Goal: Task Accomplishment & Management: Use online tool/utility

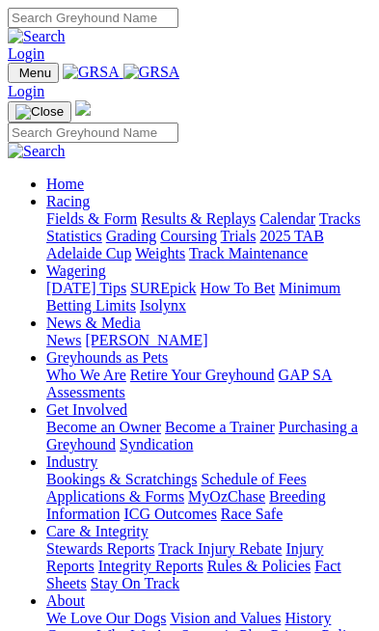
scroll to position [952, 0]
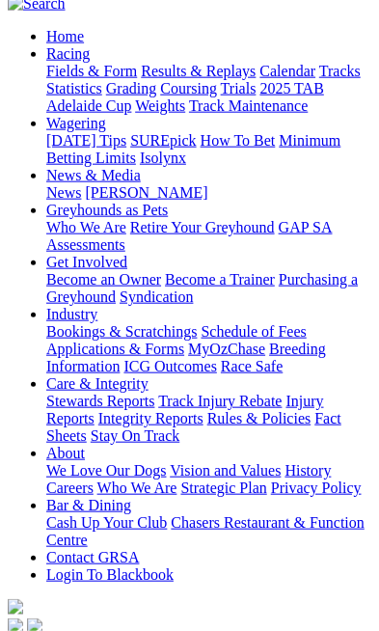
scroll to position [217, 0]
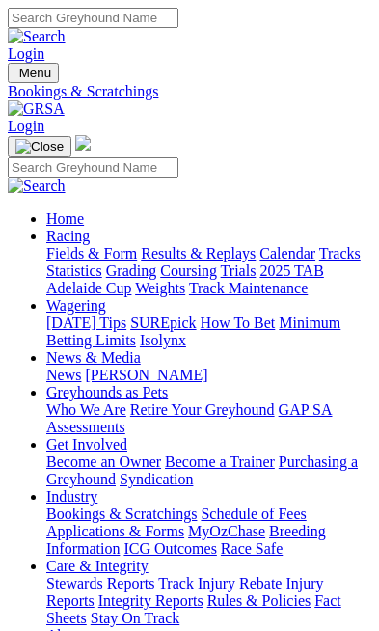
scroll to position [266, 0]
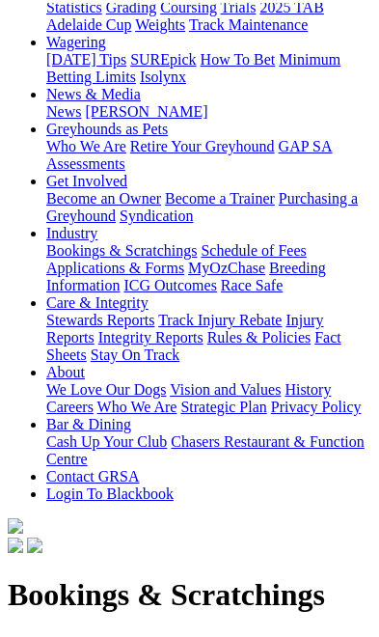
scroll to position [263, 0]
